Goal: Information Seeking & Learning: Learn about a topic

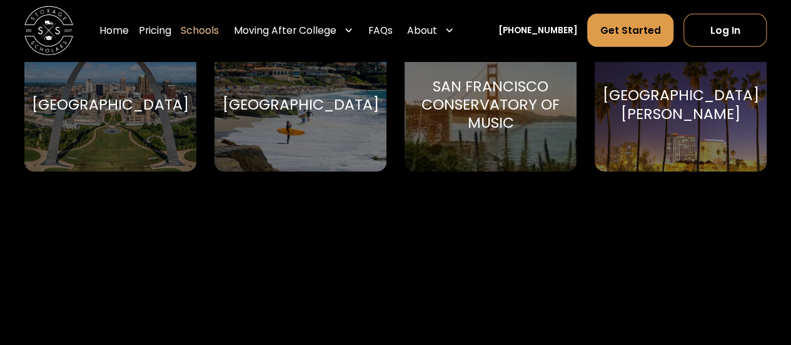
scroll to position [4379, 0]
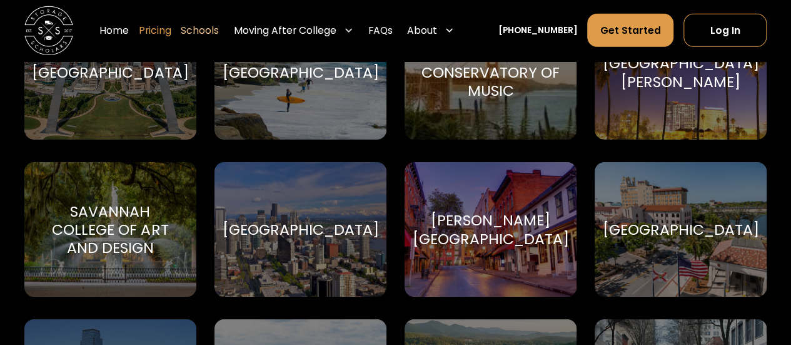
click at [171, 26] on link "Pricing" at bounding box center [155, 31] width 33 height 34
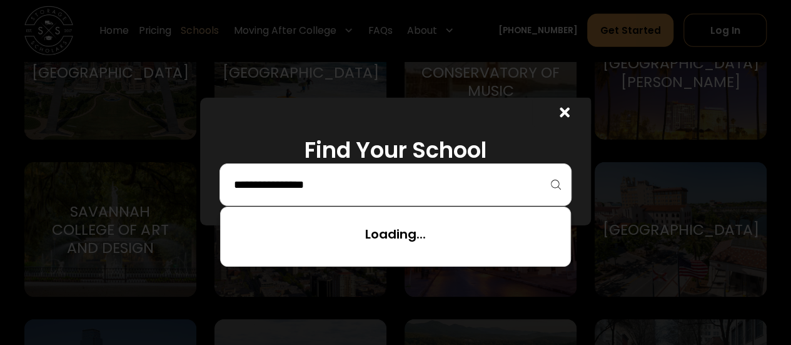
click at [507, 190] on input "search" at bounding box center [396, 184] width 326 height 21
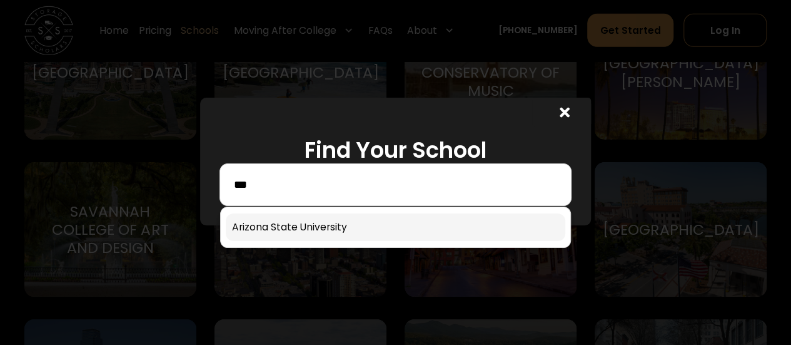
type input "***"
click at [325, 233] on link at bounding box center [396, 227] width 340 height 28
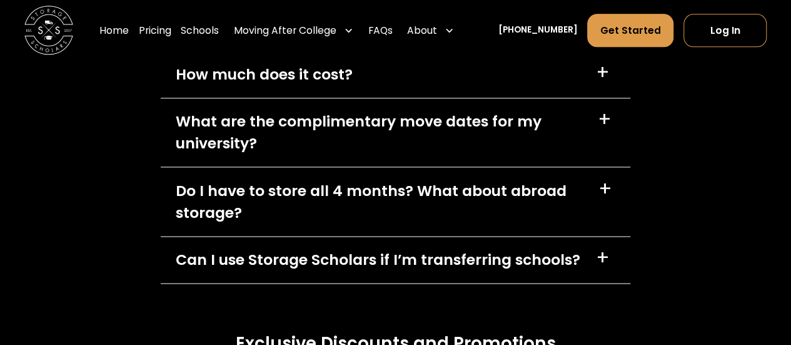
scroll to position [5548, 0]
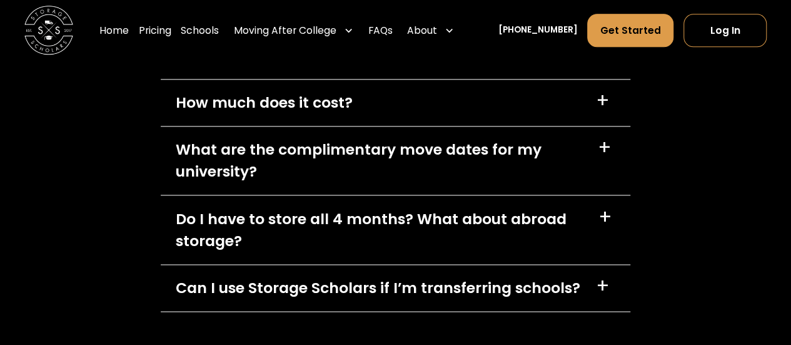
click at [285, 91] on div "How much does it cost?" at bounding box center [264, 102] width 177 height 22
